Goal: Task Accomplishment & Management: Use online tool/utility

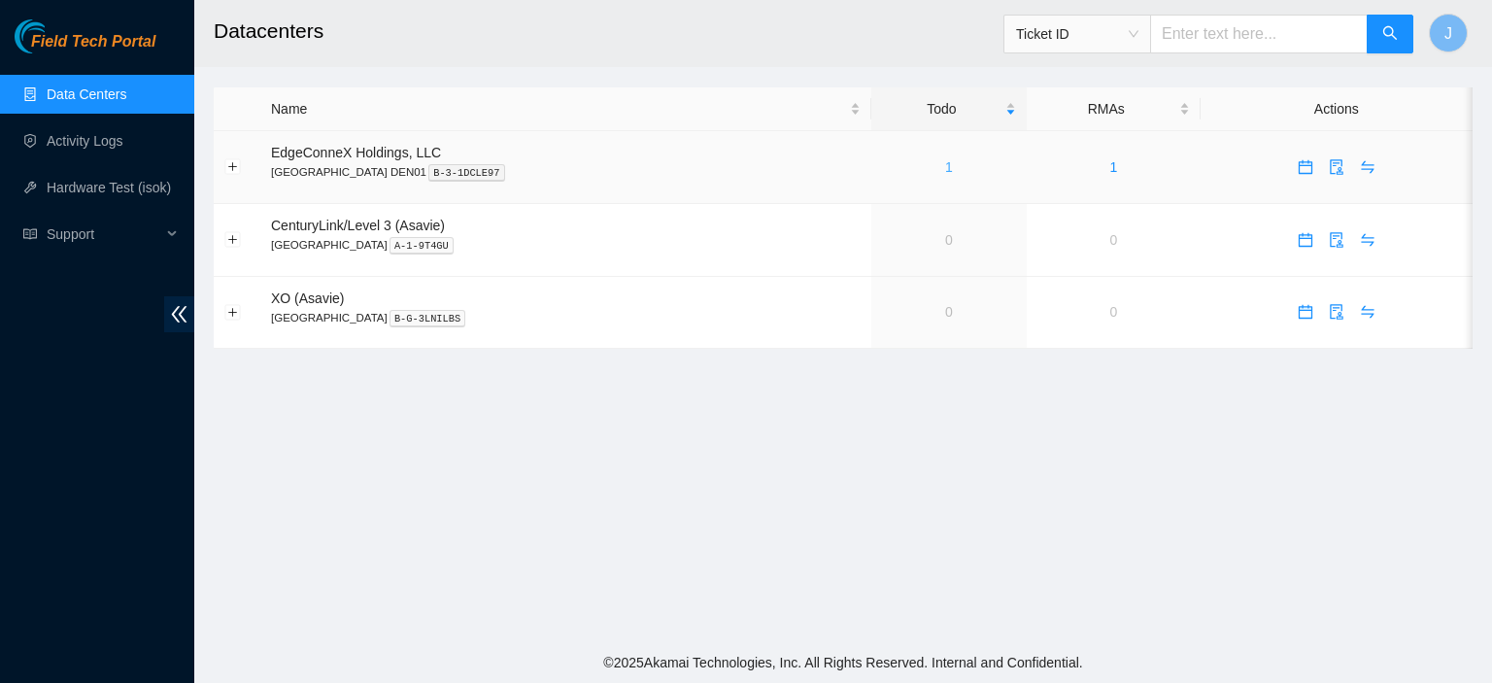
click at [945, 169] on link "1" at bounding box center [949, 167] width 8 height 16
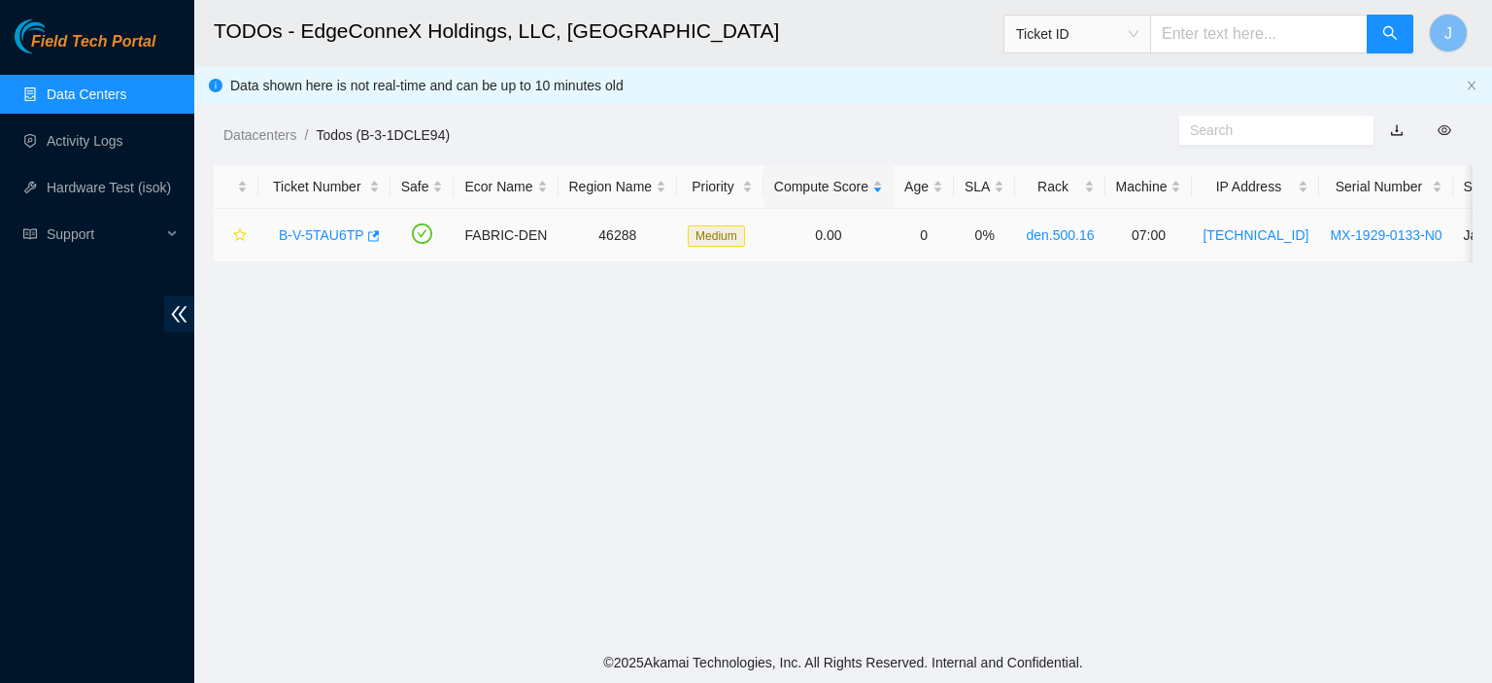
click at [323, 233] on link "B-V-5TAU6TP" at bounding box center [322, 235] width 86 height 16
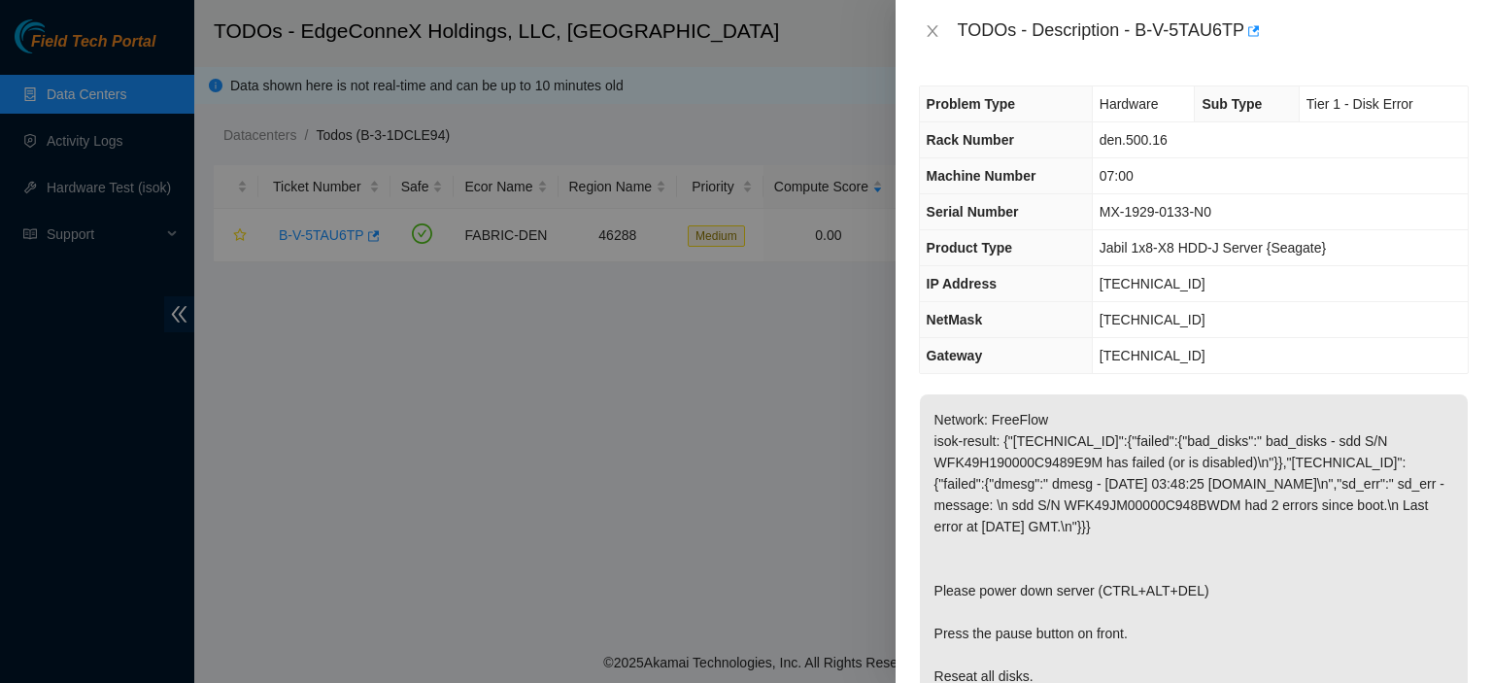
scroll to position [543, 0]
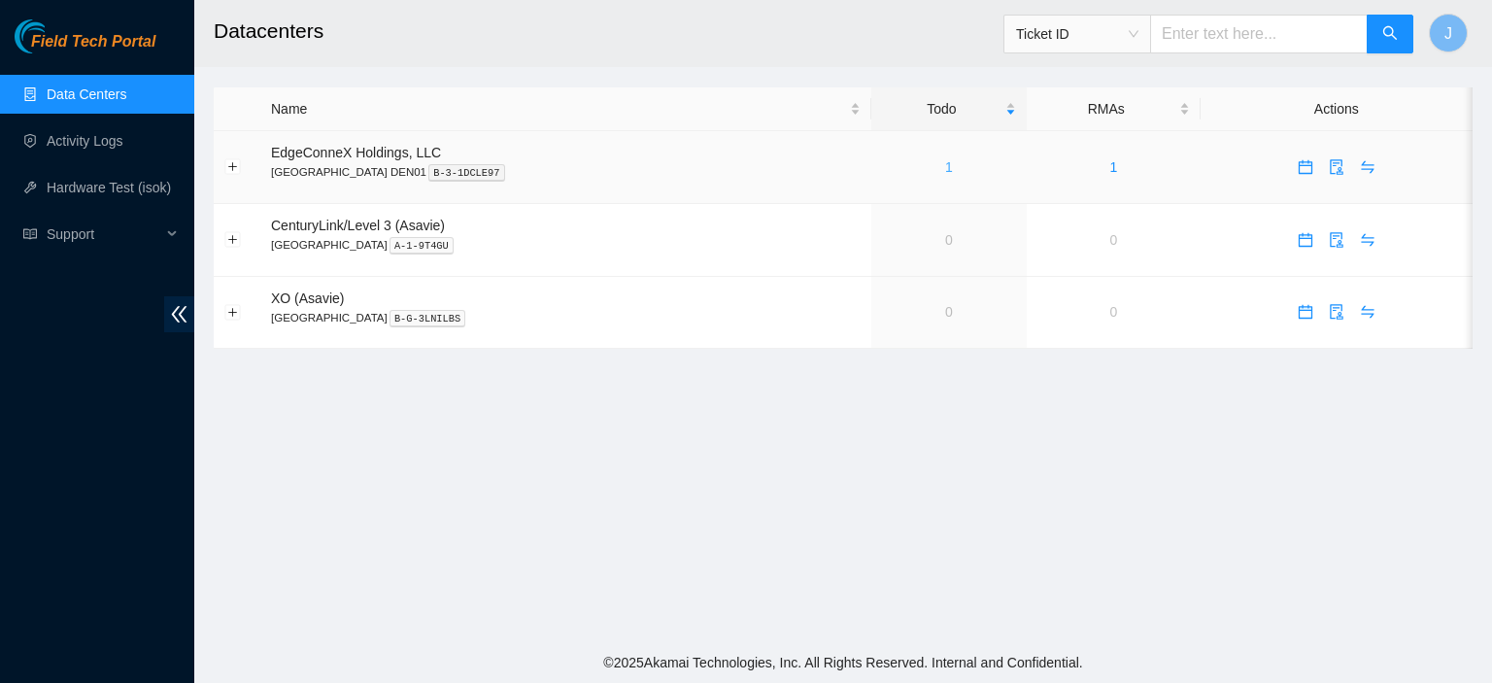
click at [945, 164] on link "1" at bounding box center [949, 167] width 8 height 16
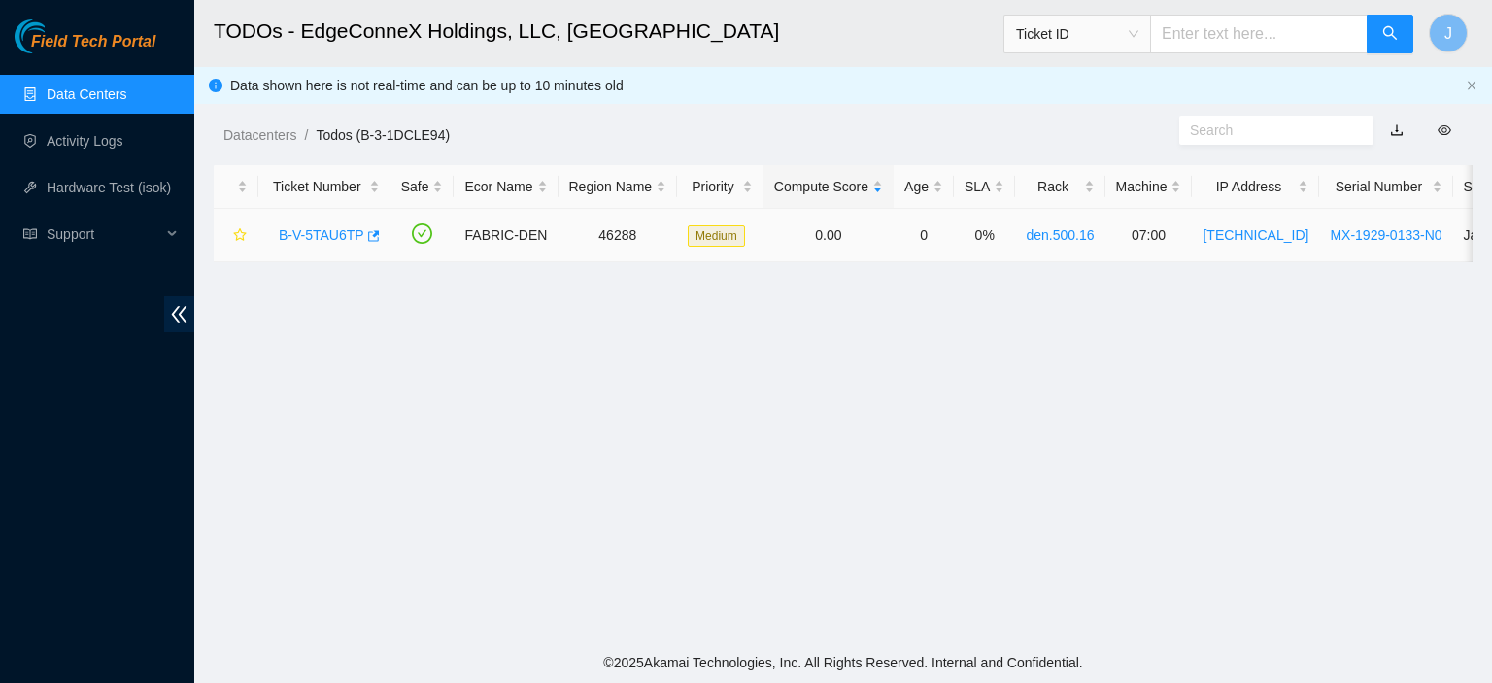
click at [330, 237] on link "B-V-5TAU6TP" at bounding box center [322, 235] width 86 height 16
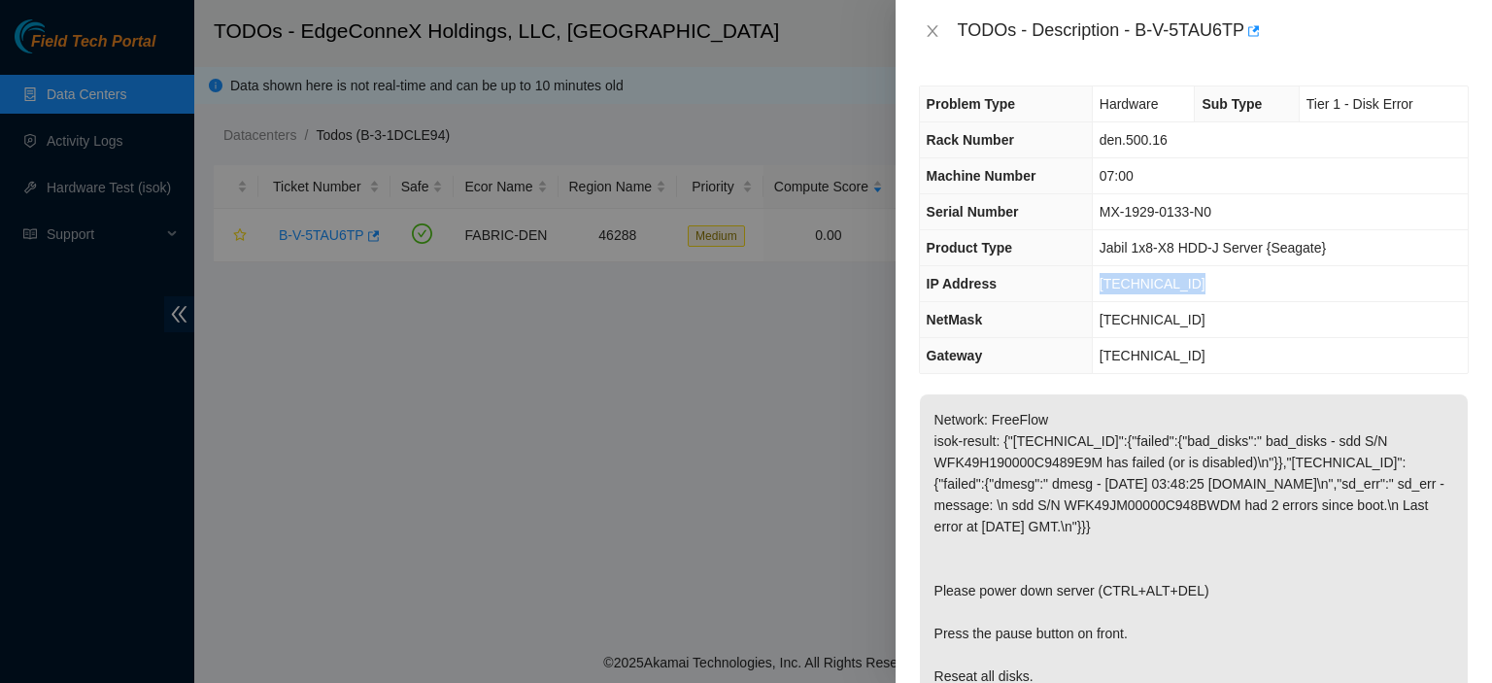
drag, startPoint x: 1199, startPoint y: 275, endPoint x: 1094, endPoint y: 288, distance: 105.7
click at [1094, 288] on td "[TECHNICAL_ID]" at bounding box center [1280, 284] width 376 height 36
copy span "[TECHNICAL_ID]"
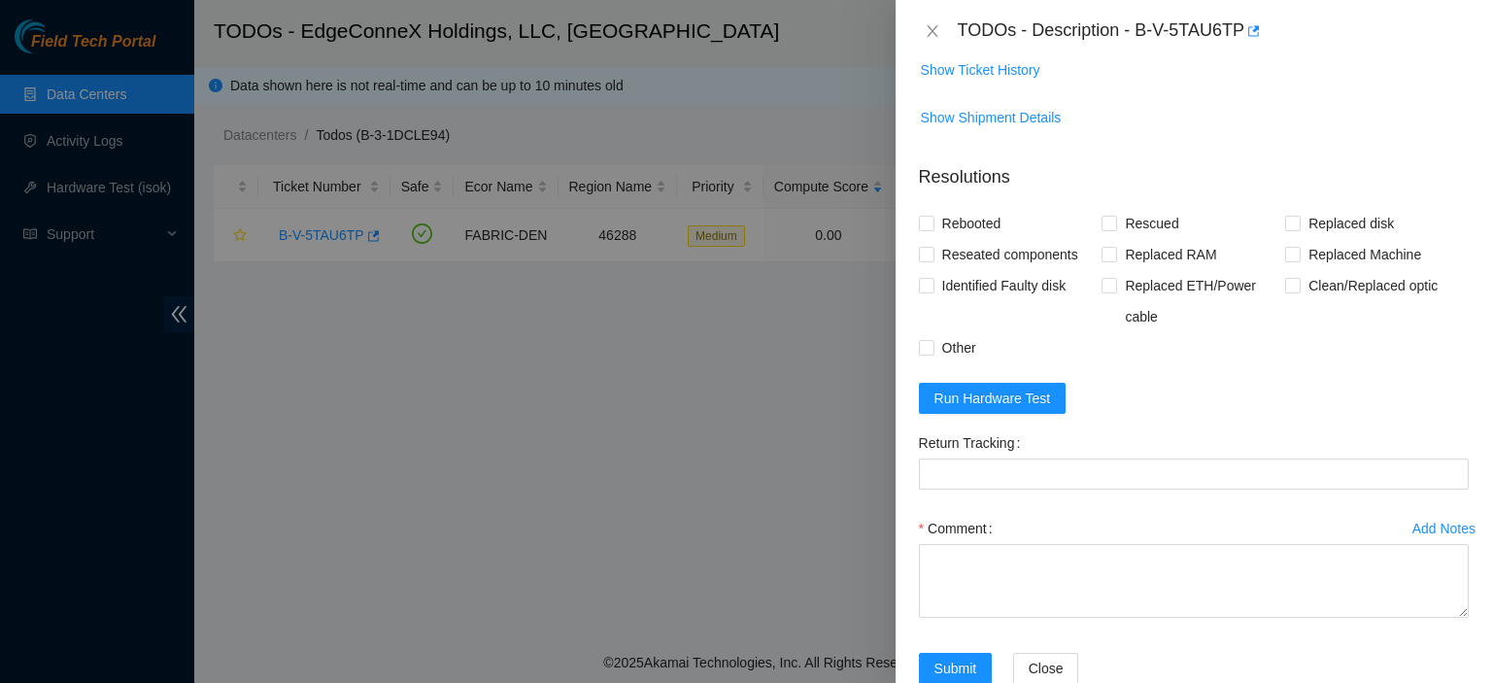
scroll to position [958, 0]
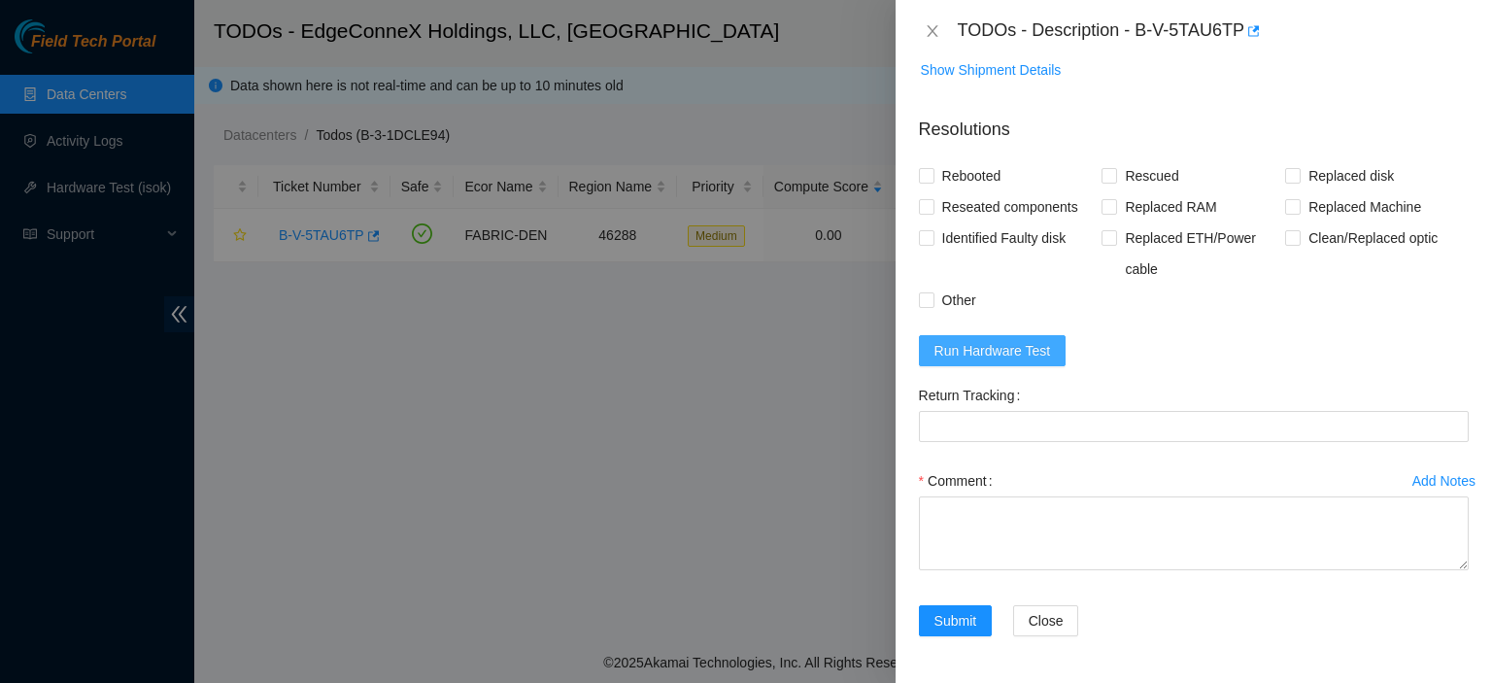
click at [996, 347] on span "Run Hardware Test" at bounding box center [993, 350] width 117 height 21
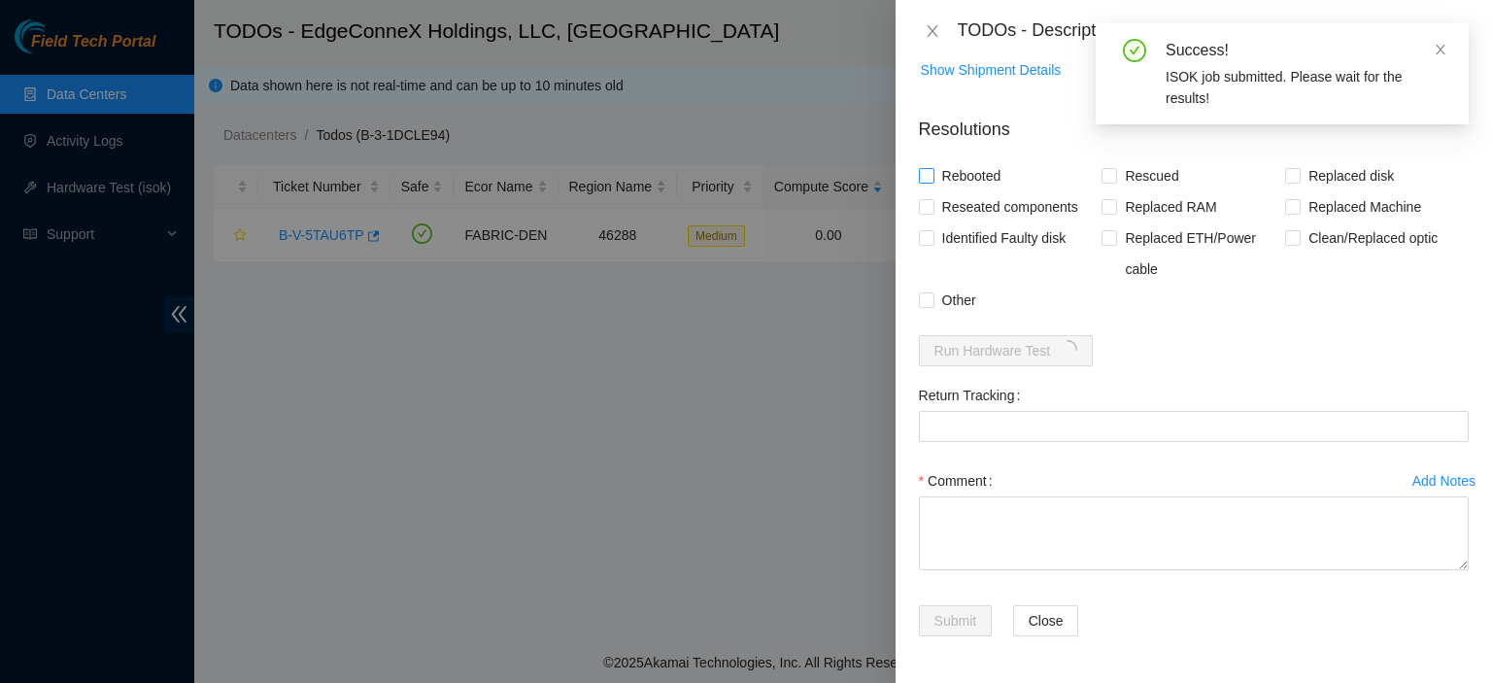
click at [926, 174] on input "Rebooted" at bounding box center [926, 175] width 14 height 14
checkbox input "true"
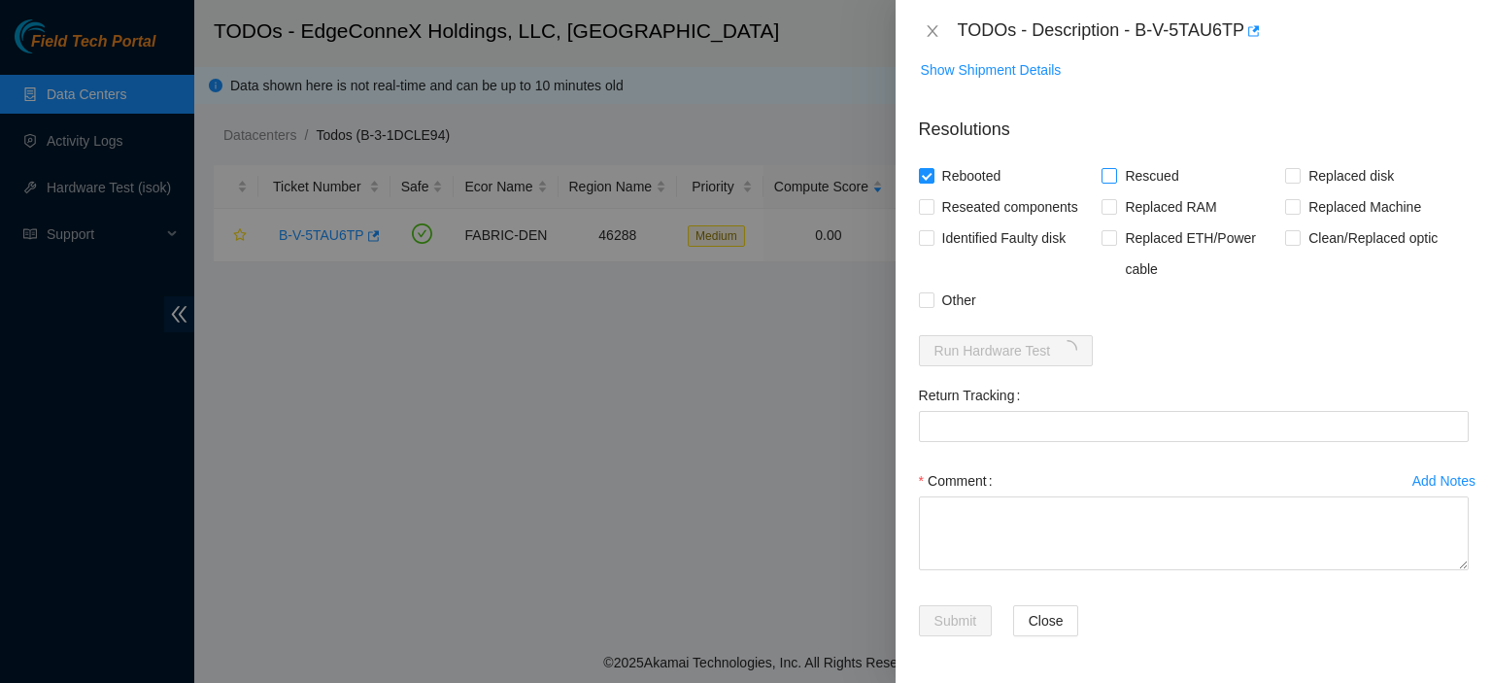
click at [1108, 174] on input "Rescued" at bounding box center [1109, 175] width 14 height 14
checkbox input "true"
click at [924, 209] on input "Reseated components" at bounding box center [926, 206] width 14 height 14
checkbox input "true"
click at [928, 300] on input "Other" at bounding box center [926, 299] width 14 height 14
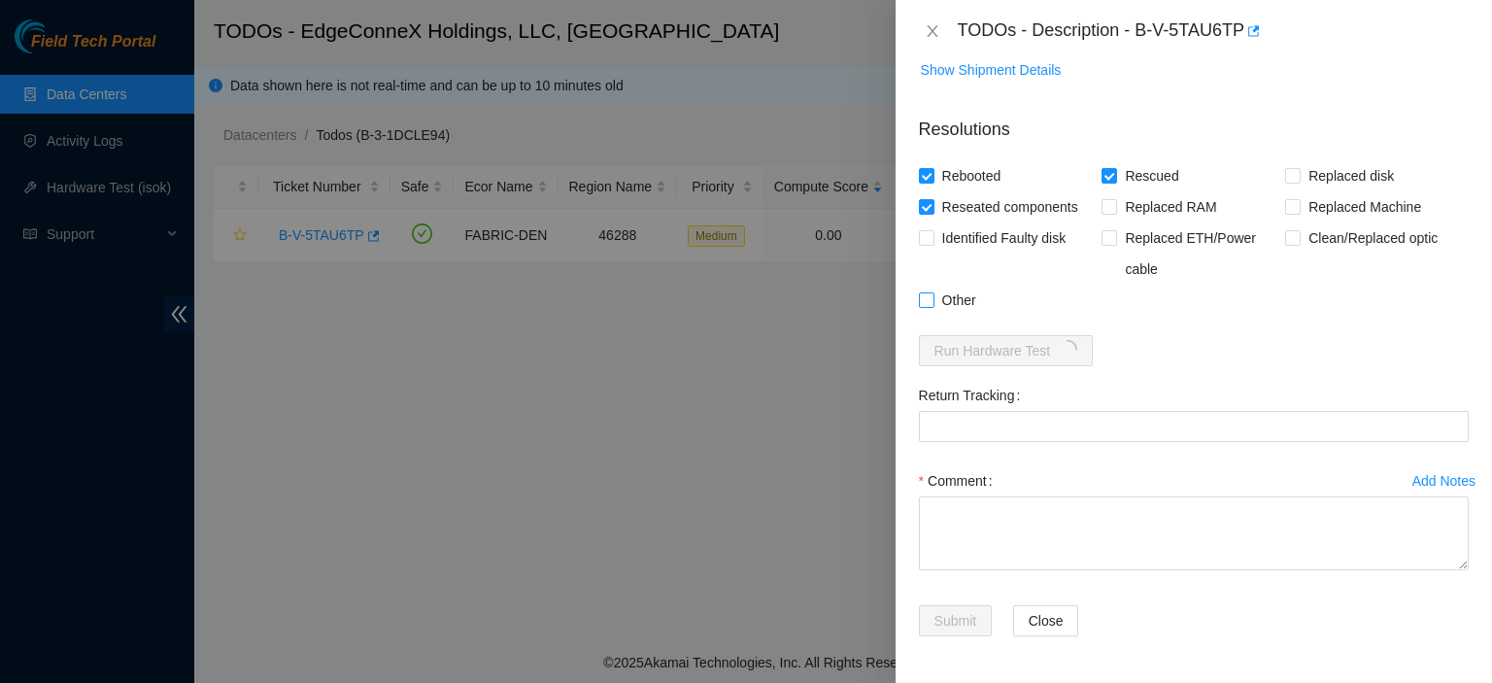
checkbox input "true"
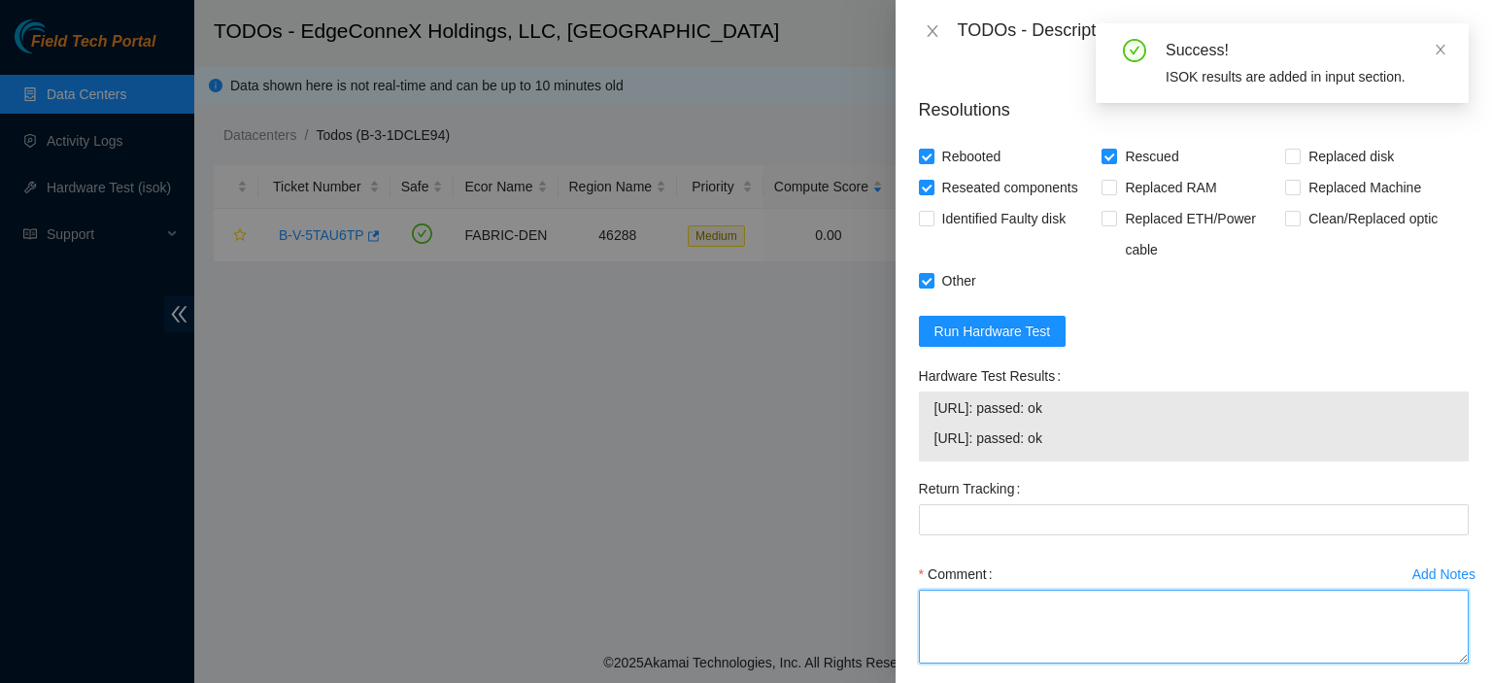
click at [976, 613] on textarea "Comment" at bounding box center [1194, 627] width 550 height 74
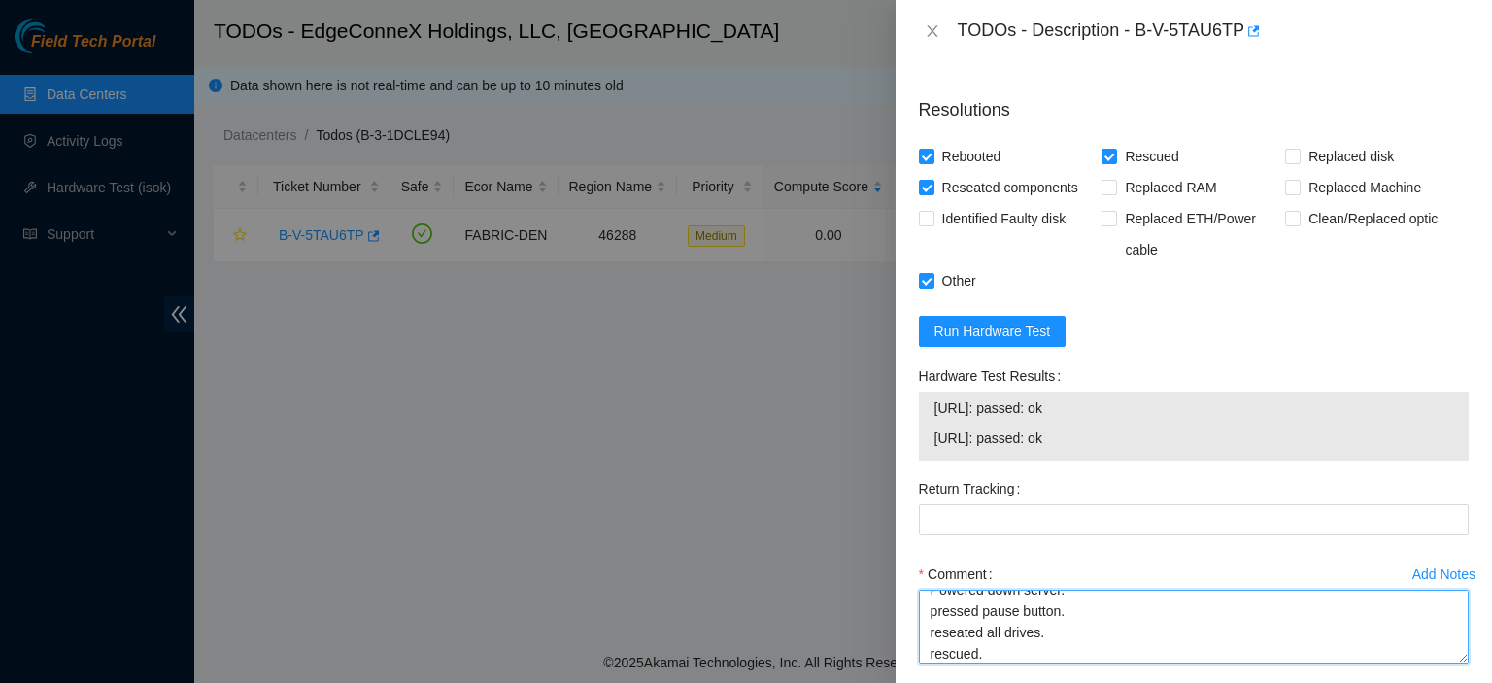
scroll to position [37, 0]
click at [976, 613] on textarea "Powered down server. pressed pause button. reseated all drives. rescued. reboot…" at bounding box center [1194, 627] width 550 height 74
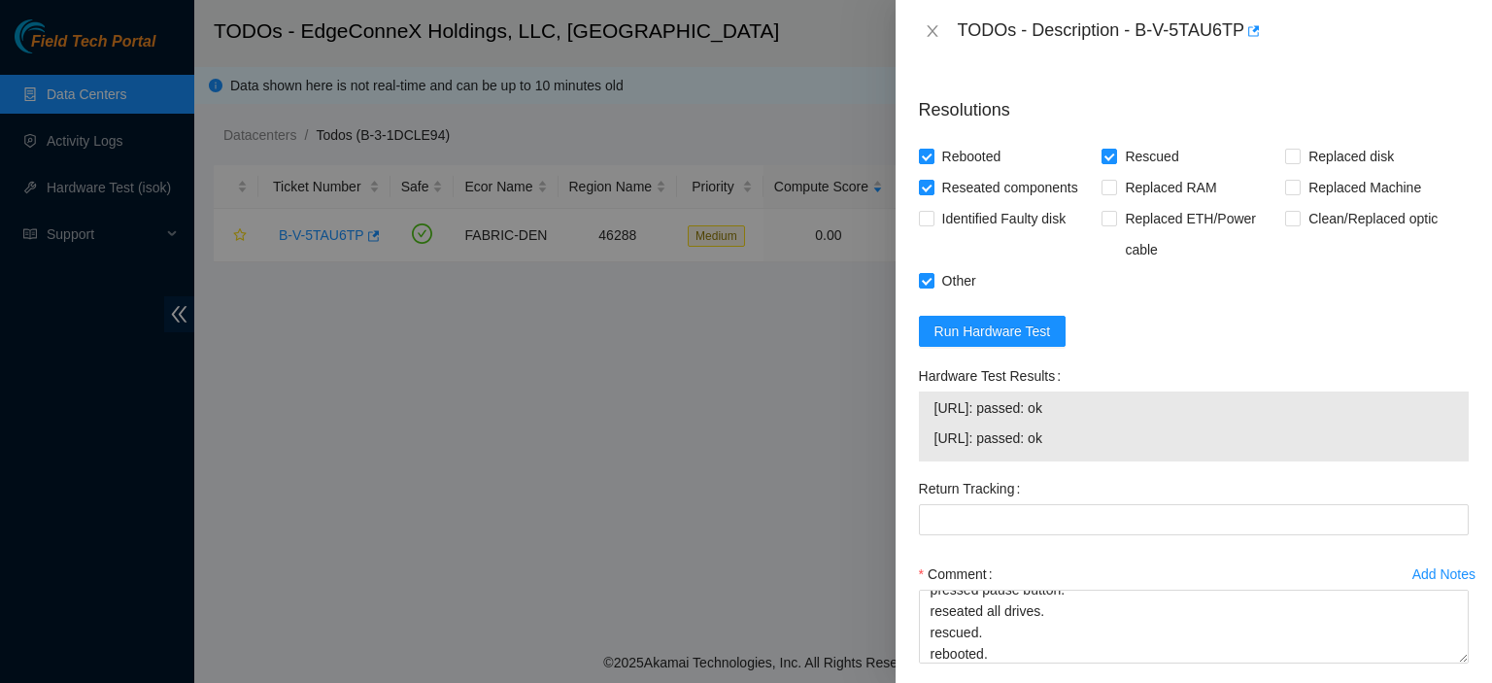
scroll to position [1071, 0]
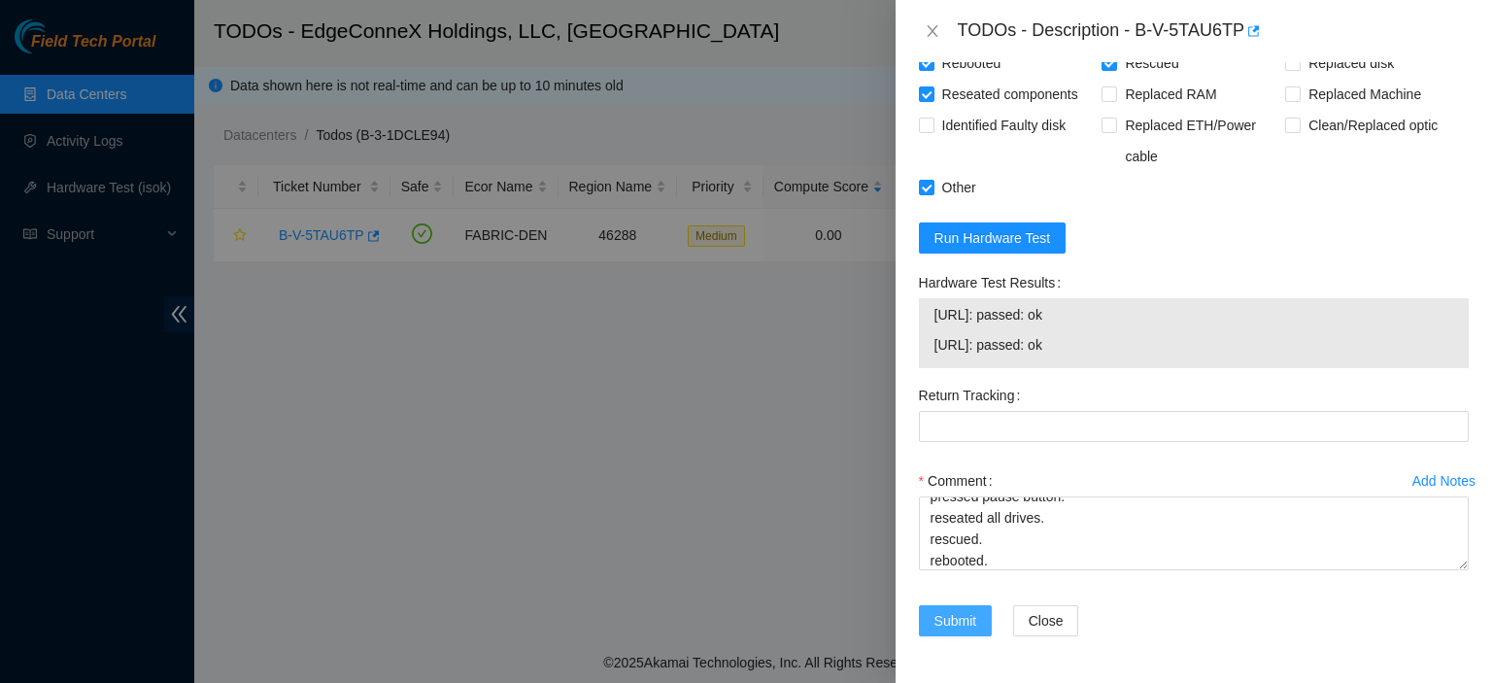
click at [969, 618] on span "Submit" at bounding box center [956, 620] width 43 height 21
type textarea "P"
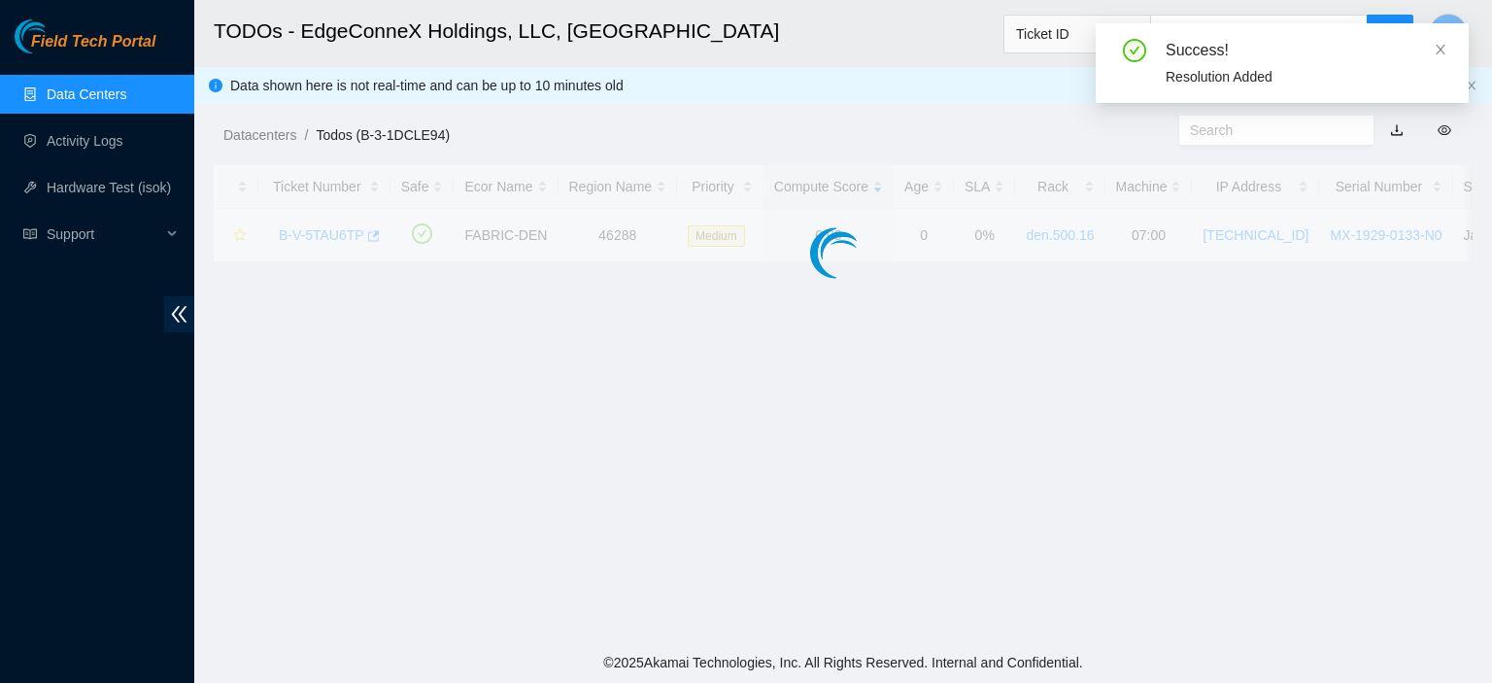
scroll to position [526, 0]
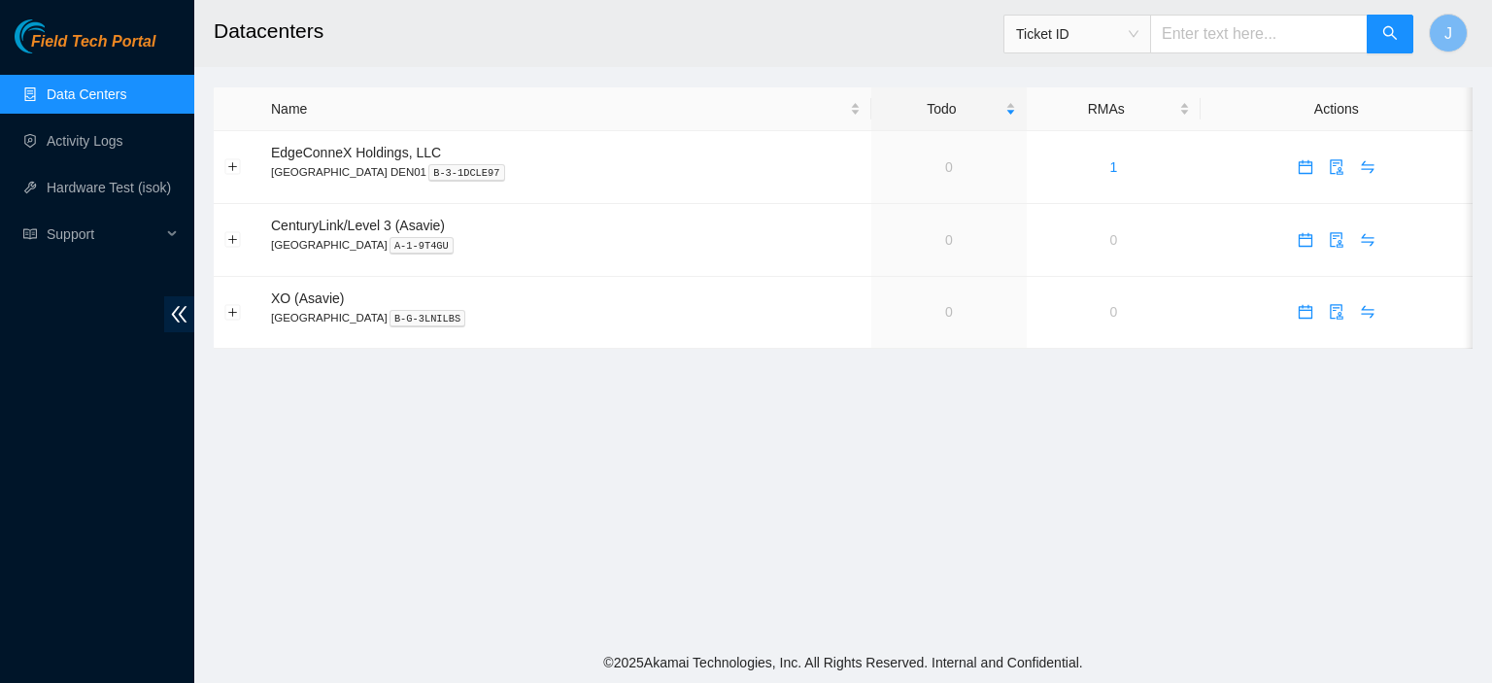
click at [83, 96] on link "Data Centers" at bounding box center [87, 94] width 80 height 16
